Goal: Find specific page/section: Find specific page/section

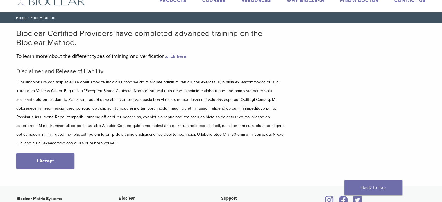
scroll to position [29, 0]
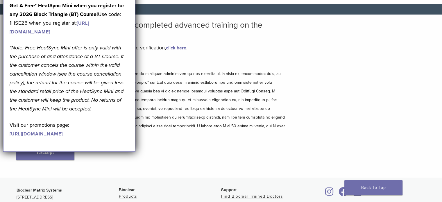
click at [150, 136] on div "Disclaimer and Release of Liability I Accept" at bounding box center [151, 116] width 270 height 112
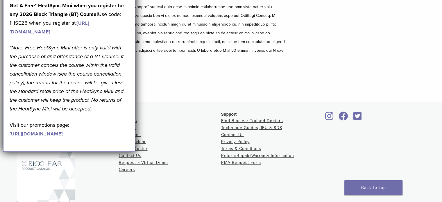
scroll to position [116, 0]
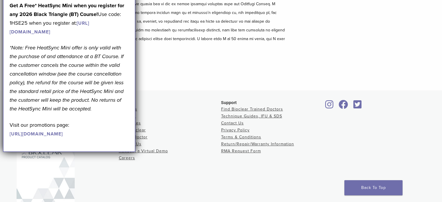
click at [154, 113] on li "Courses" at bounding box center [170, 116] width 102 height 7
click at [136, 90] on footer "Bioclear Matrix Systems [STREET_ADDRESS] [PHONE_NUMBER] Bioclear Products Cours…" at bounding box center [221, 159] width 442 height 139
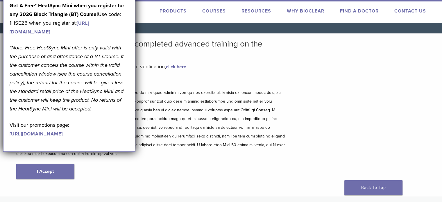
scroll to position [0, 0]
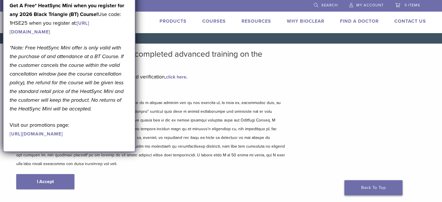
click at [374, 185] on link "Back To Top" at bounding box center [373, 187] width 58 height 15
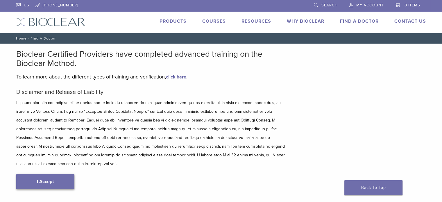
click at [26, 174] on link "I Accept" at bounding box center [45, 181] width 58 height 15
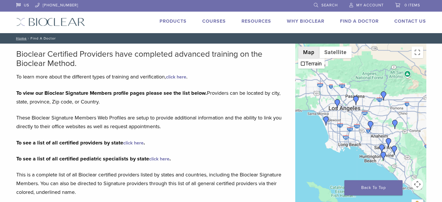
click at [308, 56] on button "Map" at bounding box center [308, 52] width 21 height 12
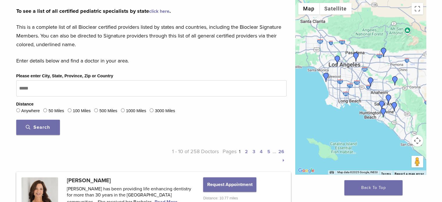
scroll to position [203, 0]
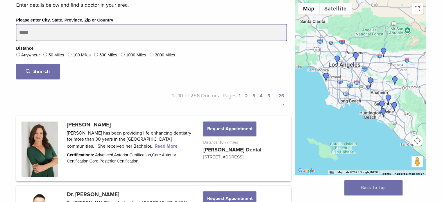
drag, startPoint x: 29, startPoint y: 41, endPoint x: 7, endPoint y: 42, distance: 22.7
click at [16, 41] on input "Please enter City, State, Province, Zip or Country" at bounding box center [151, 32] width 270 height 16
type input "*****"
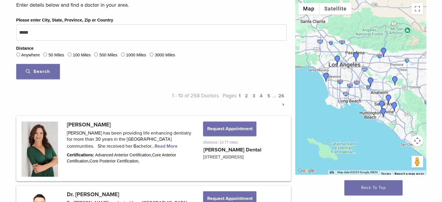
click at [49, 58] on label "50 Miles" at bounding box center [57, 55] width 16 height 6
click at [29, 74] on span "Search" at bounding box center [38, 72] width 24 height 6
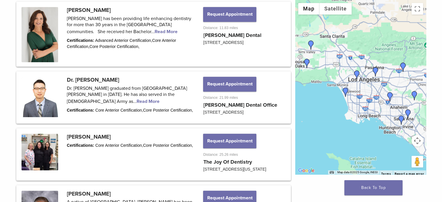
scroll to position [436, 0]
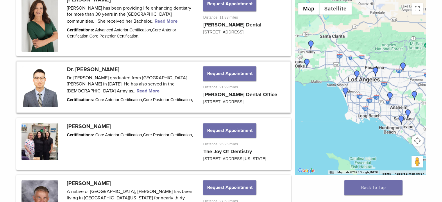
click at [94, 112] on link at bounding box center [153, 87] width 273 height 51
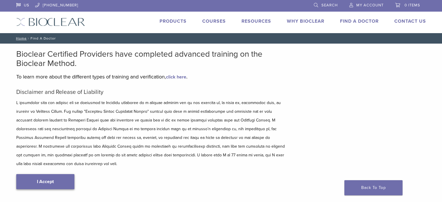
click at [49, 178] on link "I Accept" at bounding box center [45, 181] width 58 height 15
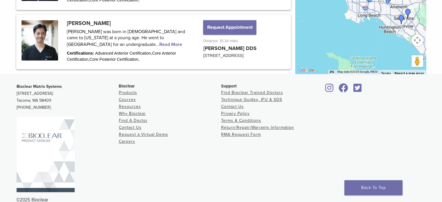
scroll to position [901, 0]
